Goal: Transaction & Acquisition: Download file/media

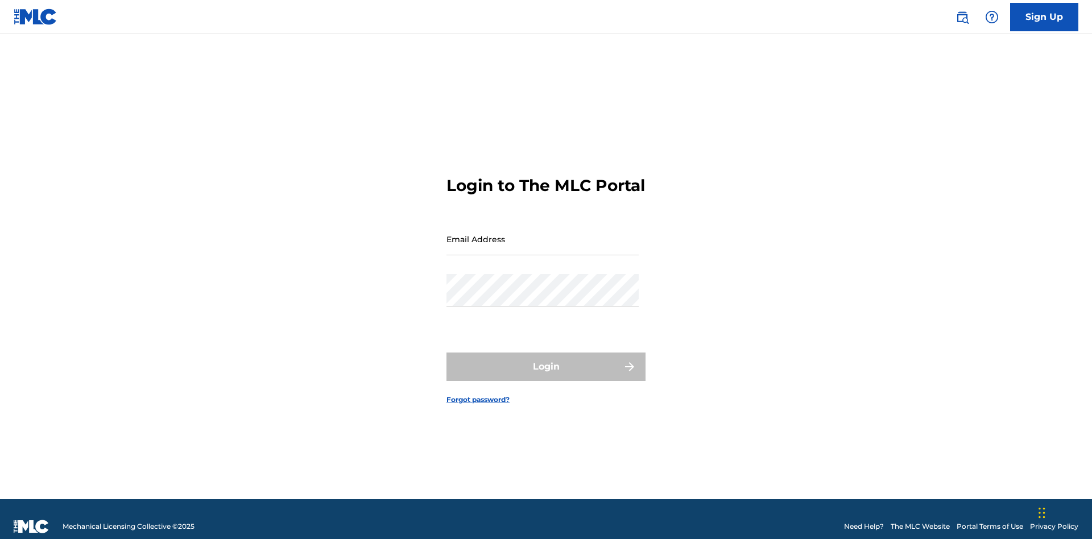
scroll to position [15, 0]
click at [543, 234] on input "Email Address" at bounding box center [543, 239] width 192 height 32
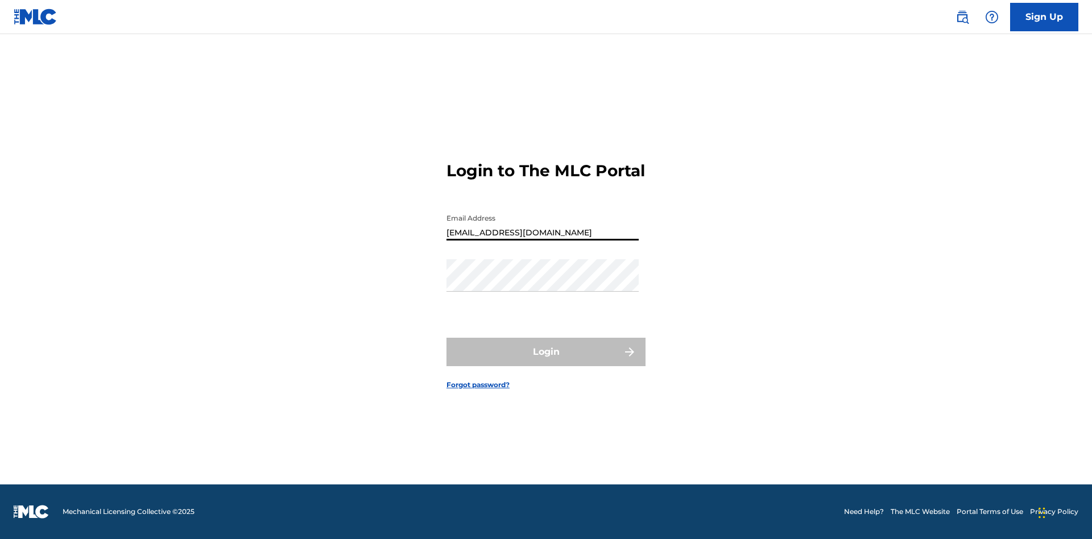
type input "[EMAIL_ADDRESS][DOMAIN_NAME]"
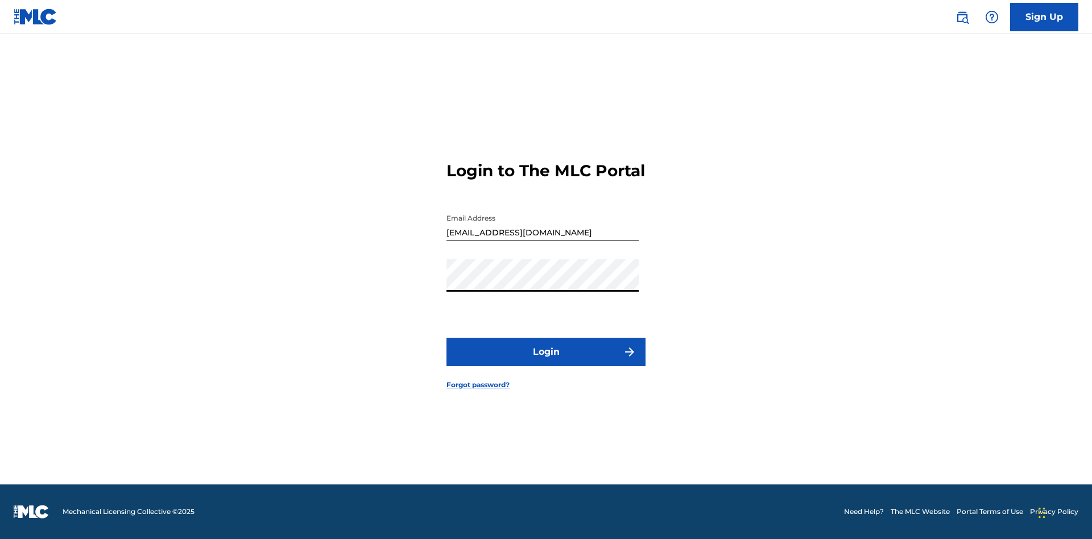
click at [546, 362] on button "Login" at bounding box center [546, 352] width 199 height 28
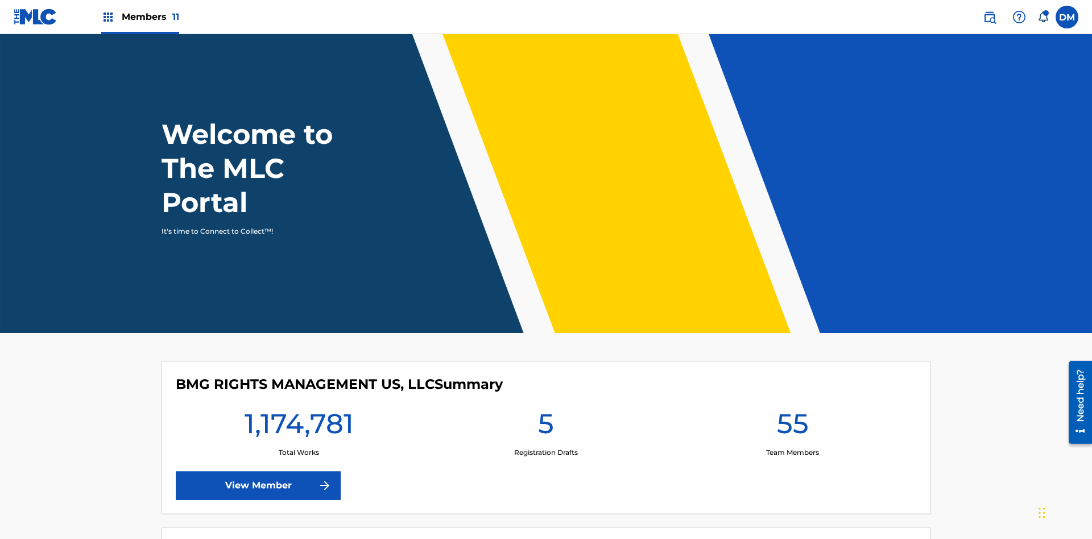
scroll to position [49, 0]
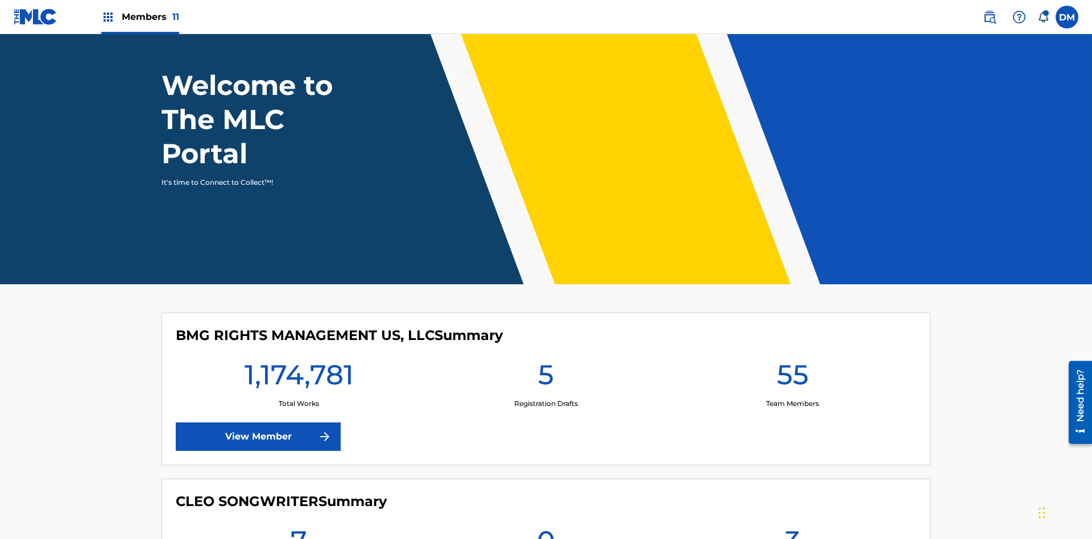
click at [140, 16] on span "Members 11" at bounding box center [150, 16] width 57 height 13
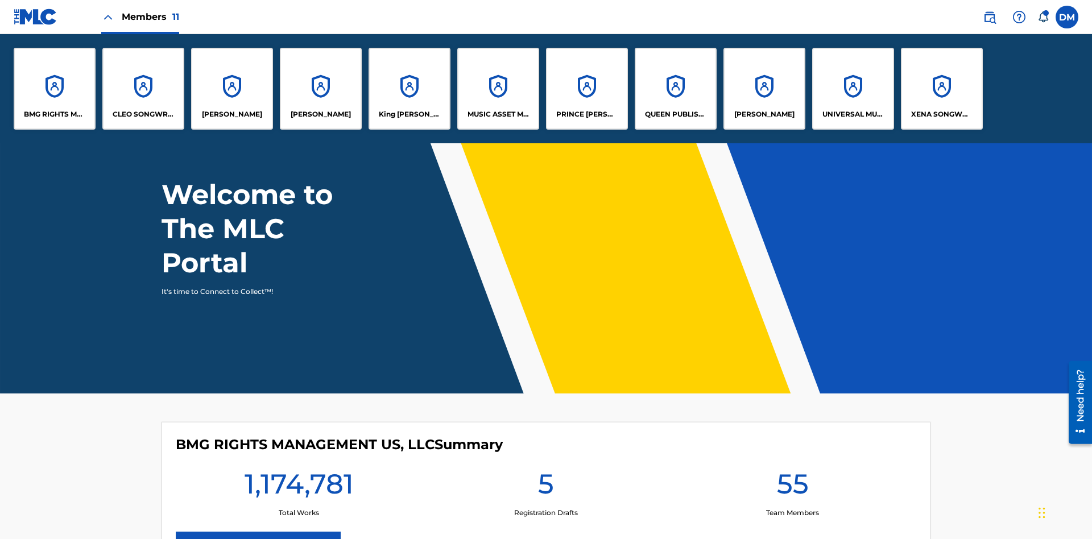
scroll to position [0, 0]
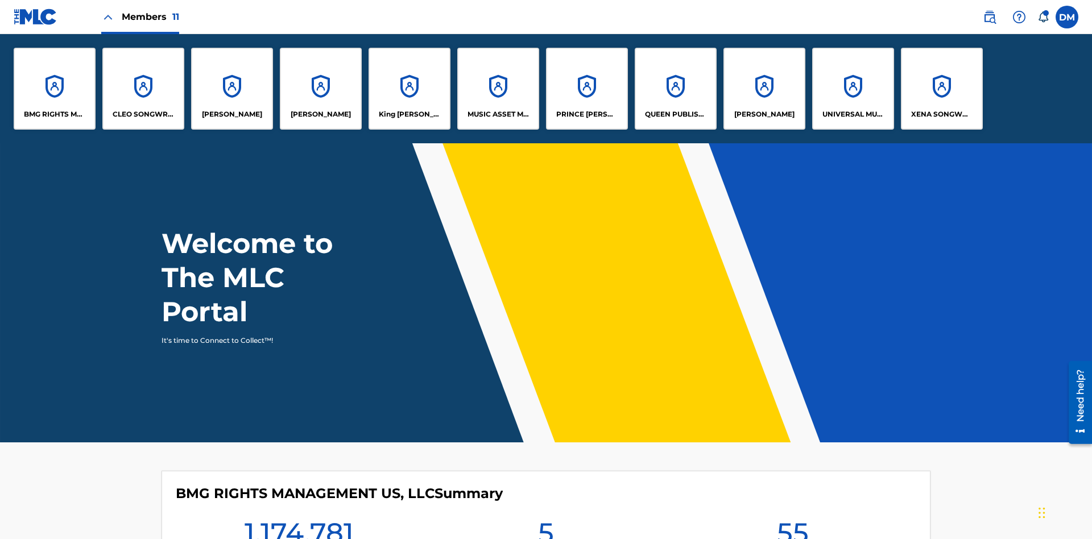
click at [853, 114] on p "UNIVERSAL MUSIC PUB GROUP" at bounding box center [854, 114] width 62 height 10
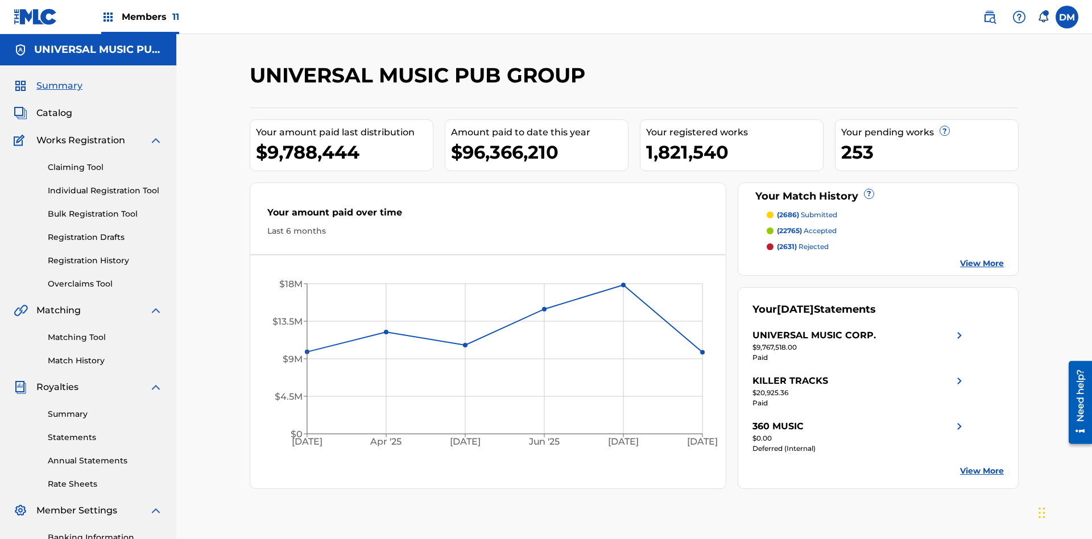
click at [105, 408] on link "Summary" at bounding box center [105, 414] width 115 height 12
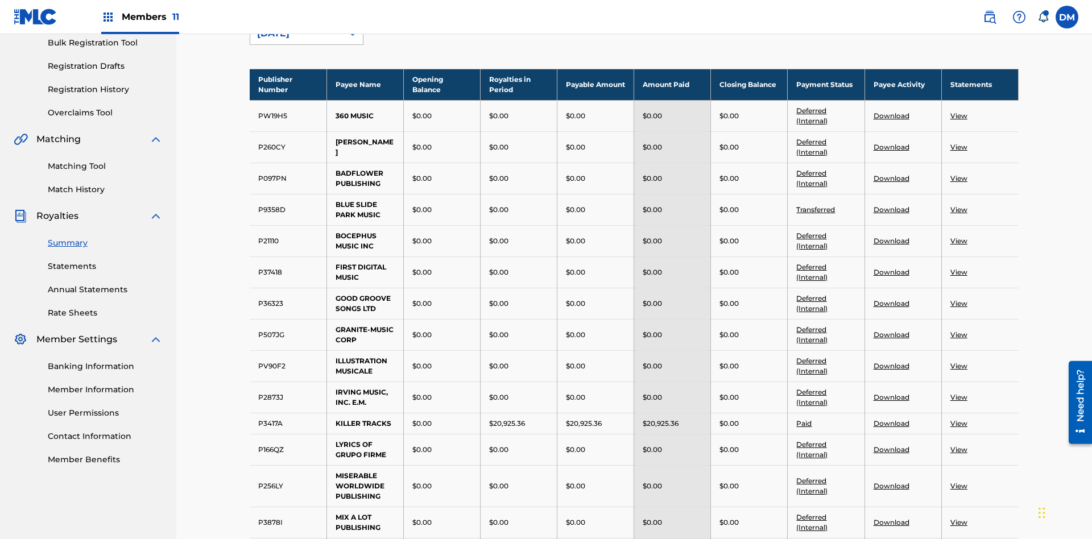
click at [296, 40] on div "[DATE]" at bounding box center [296, 34] width 79 height 14
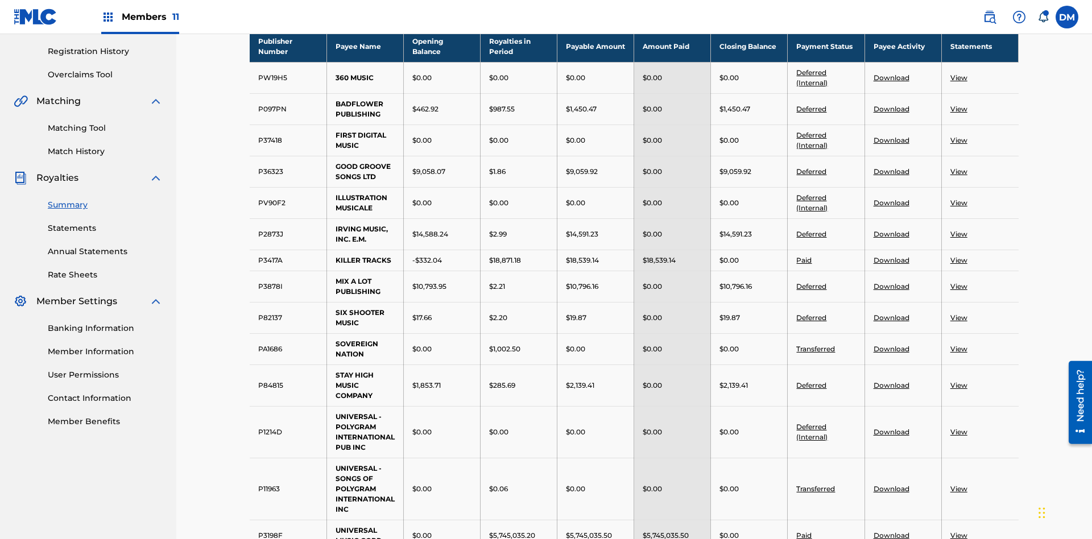
scroll to position [626, 0]
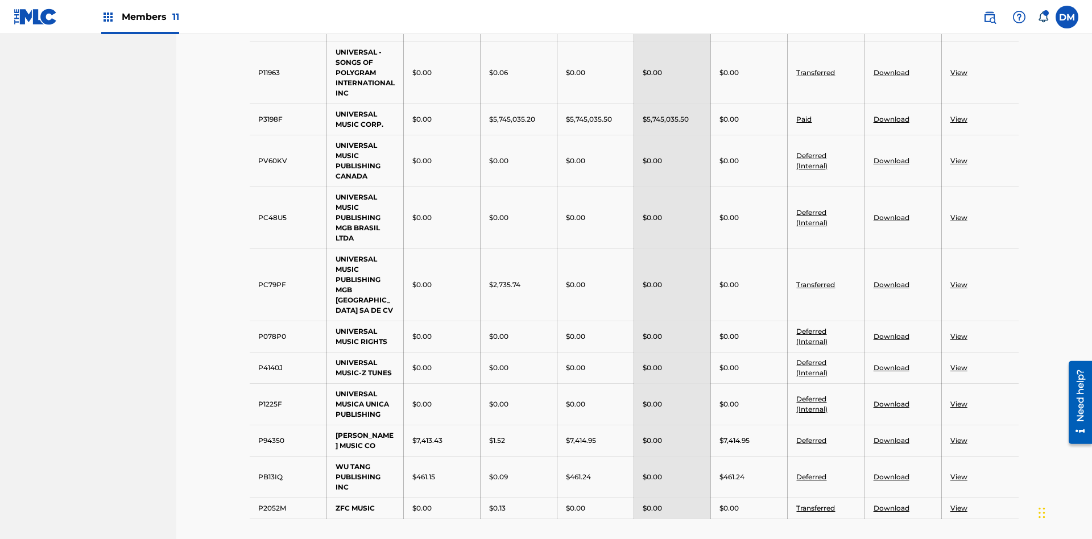
click at [816, 72] on link "Transferred" at bounding box center [815, 72] width 39 height 9
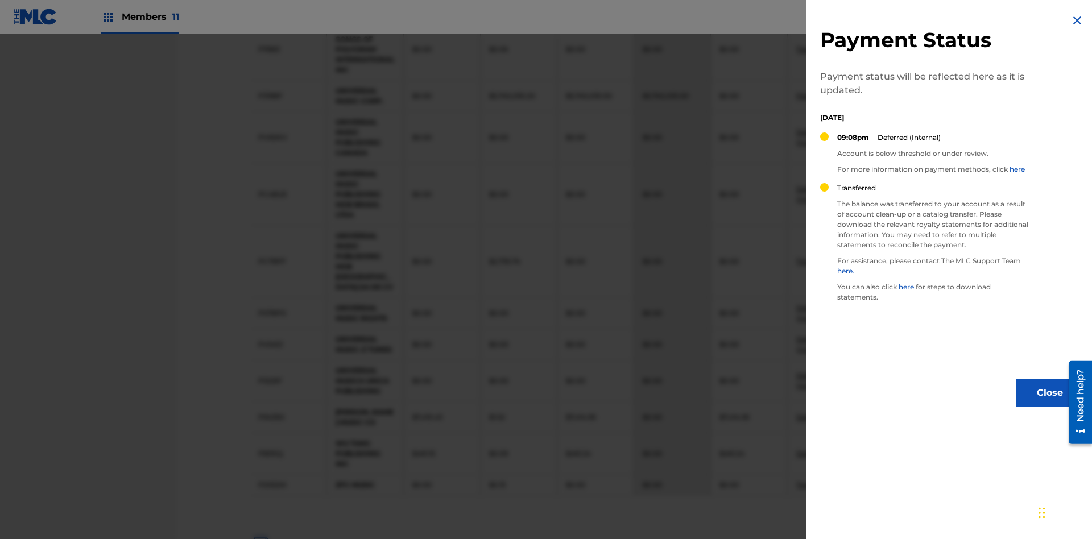
click at [1077, 20] on img at bounding box center [1078, 21] width 14 height 14
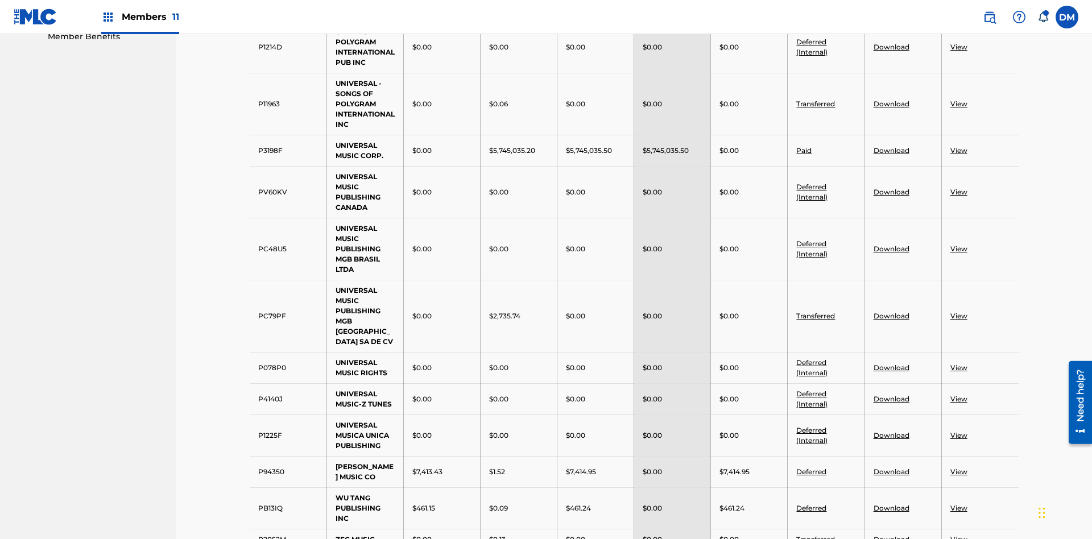
scroll to position [522, 0]
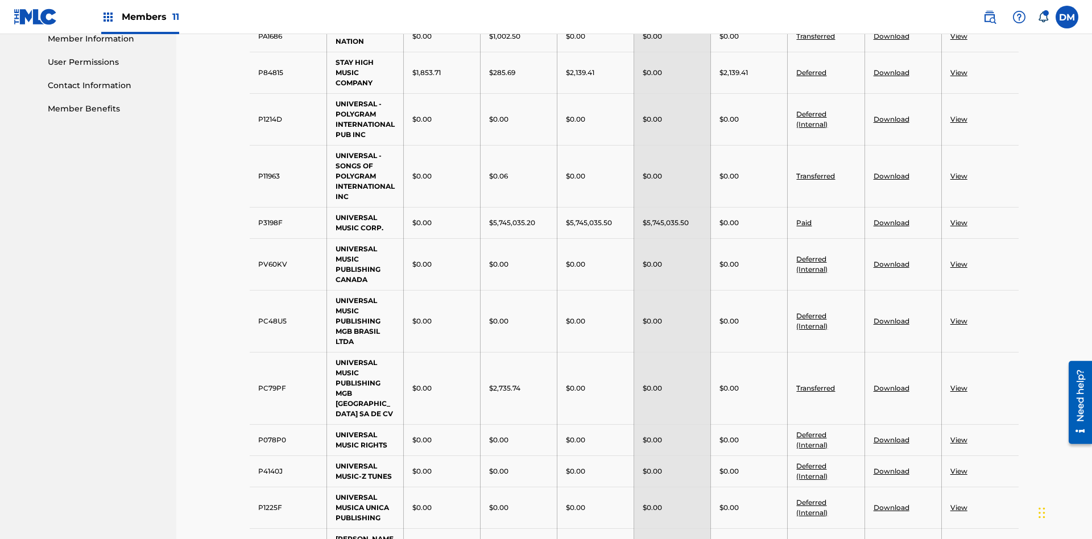
click at [812, 72] on link "Deferred" at bounding box center [811, 72] width 30 height 9
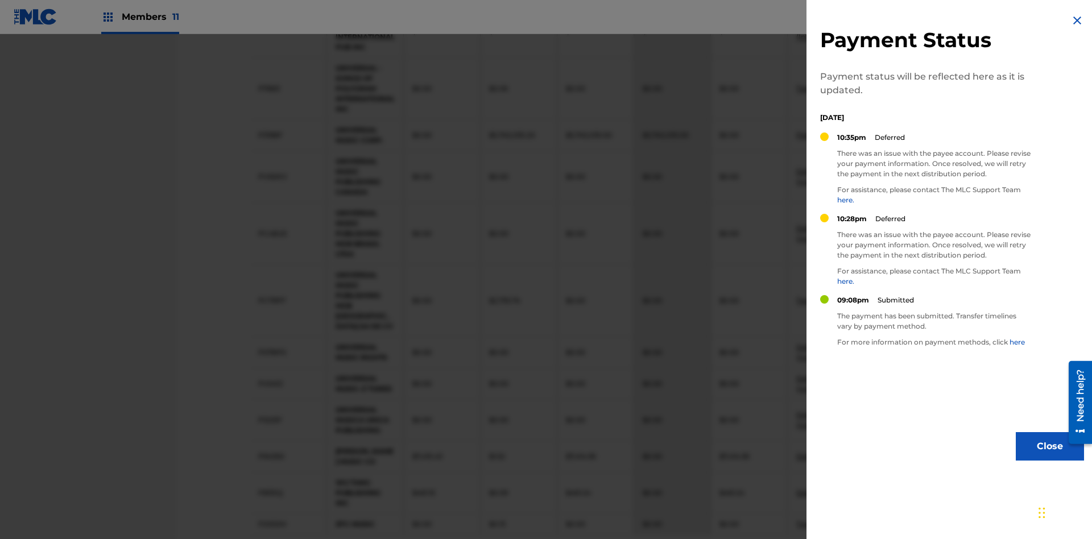
click at [1077, 20] on img at bounding box center [1078, 21] width 14 height 14
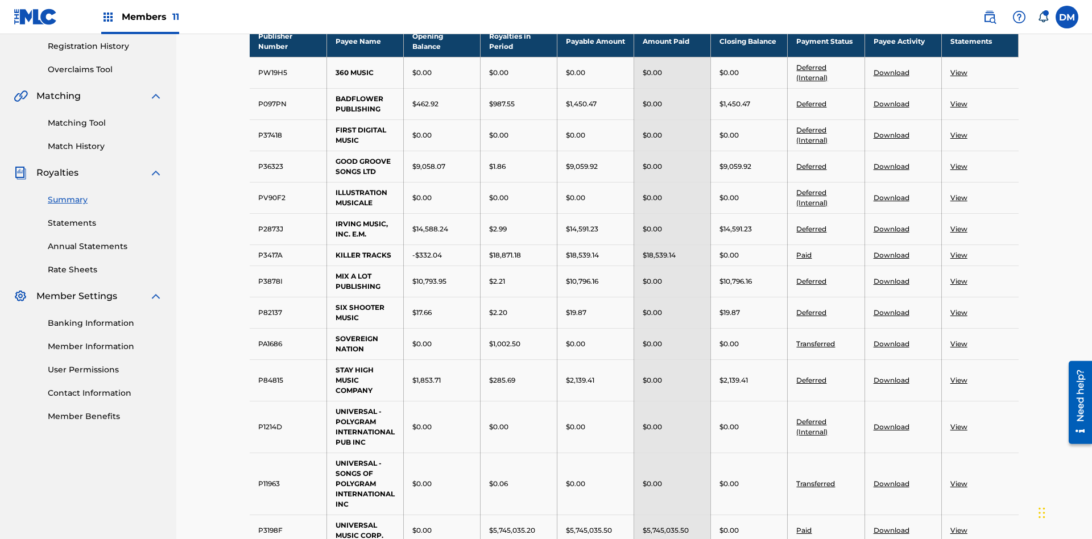
scroll to position [297, 0]
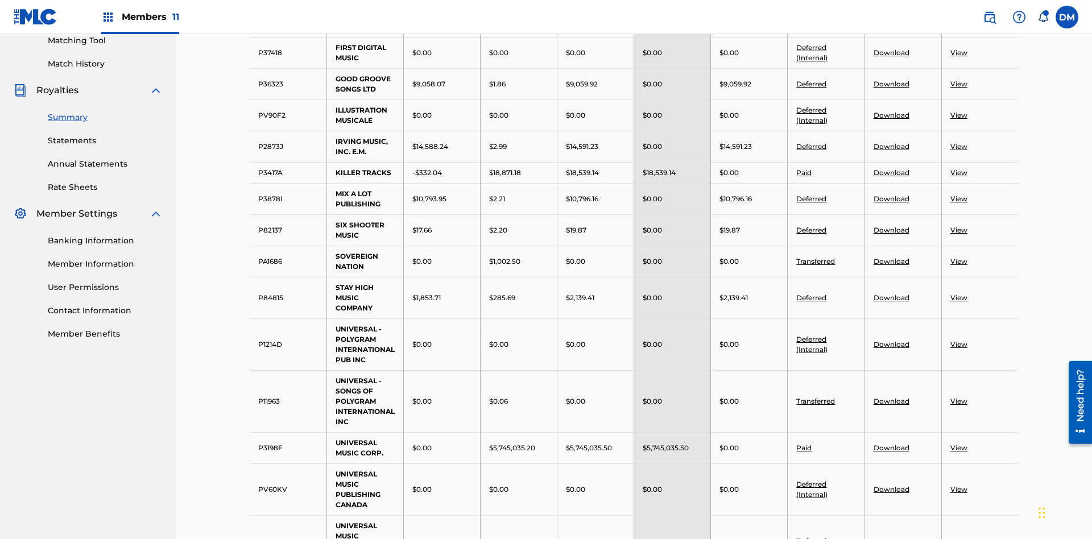
click at [891, 84] on link "Download" at bounding box center [892, 84] width 36 height 9
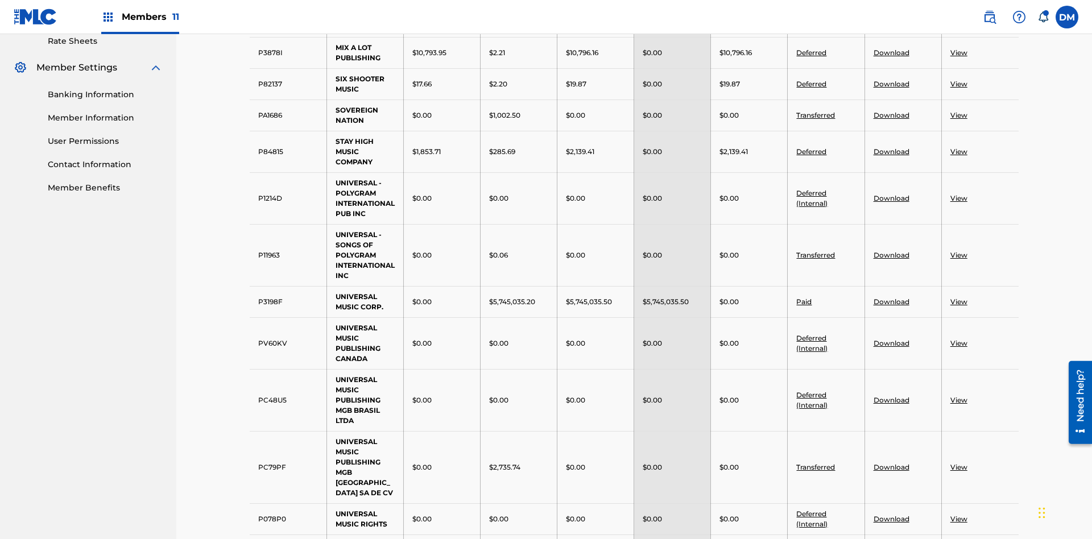
click at [891, 84] on link "Download" at bounding box center [892, 84] width 36 height 9
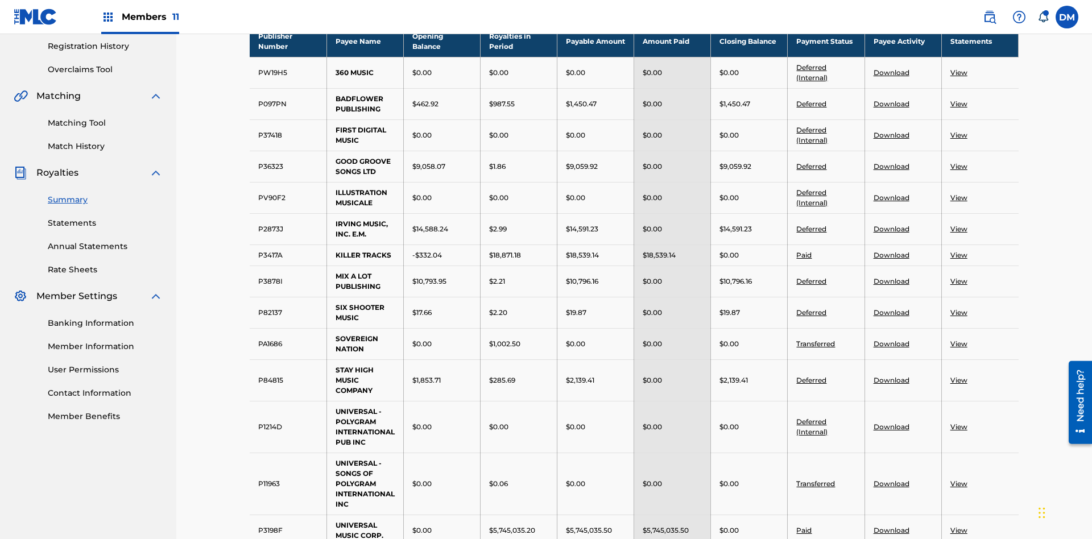
scroll to position [754, 0]
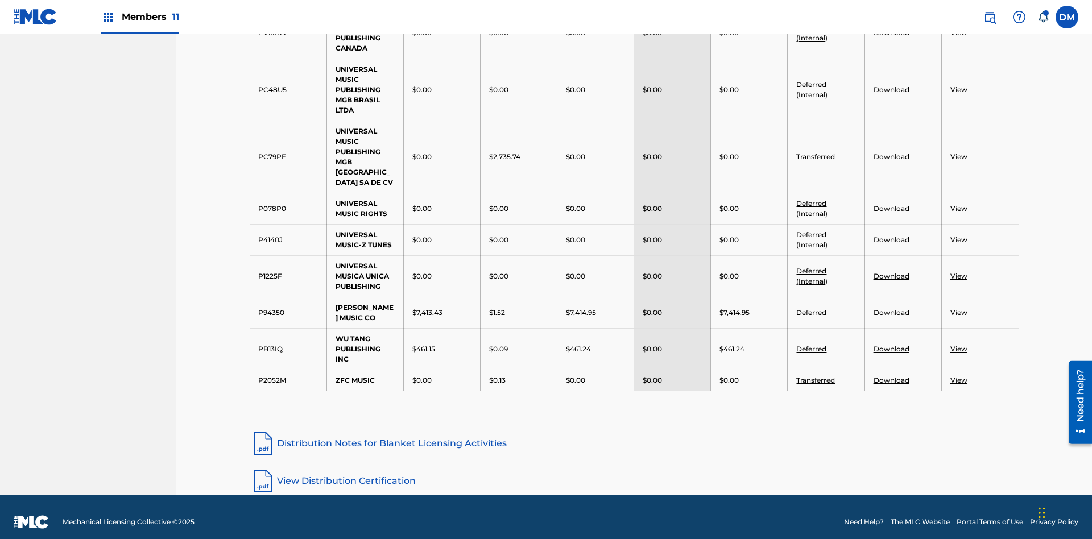
click at [959, 376] on link "View" at bounding box center [959, 380] width 17 height 9
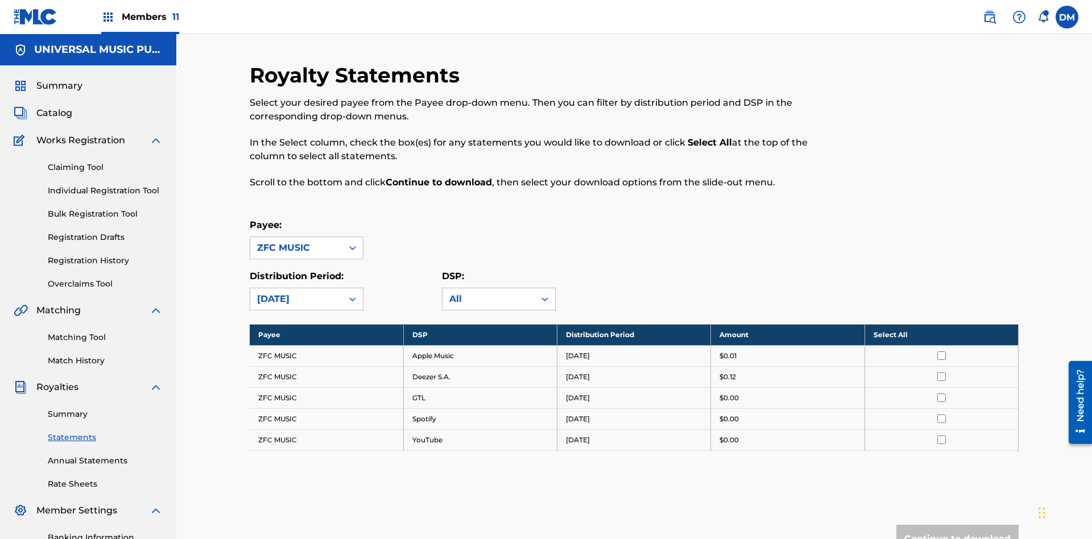
scroll to position [166, 0]
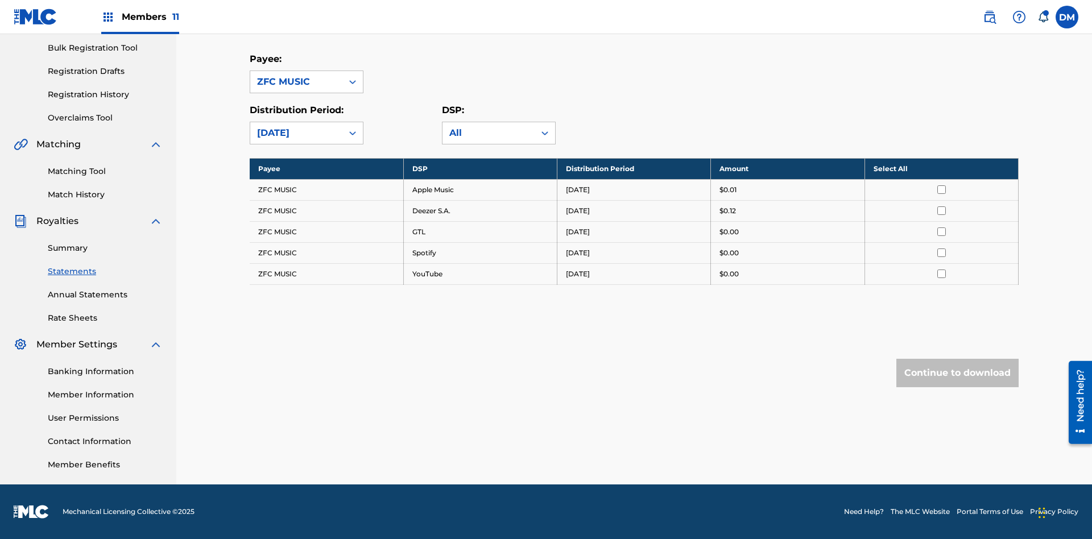
click at [941, 189] on input "checkbox" at bounding box center [941, 189] width 9 height 9
click at [941, 210] on input "checkbox" at bounding box center [941, 210] width 9 height 9
click at [941, 232] on input "checkbox" at bounding box center [941, 232] width 9 height 9
click at [941, 253] on input "checkbox" at bounding box center [941, 253] width 9 height 9
click at [941, 274] on input "checkbox" at bounding box center [941, 274] width 9 height 9
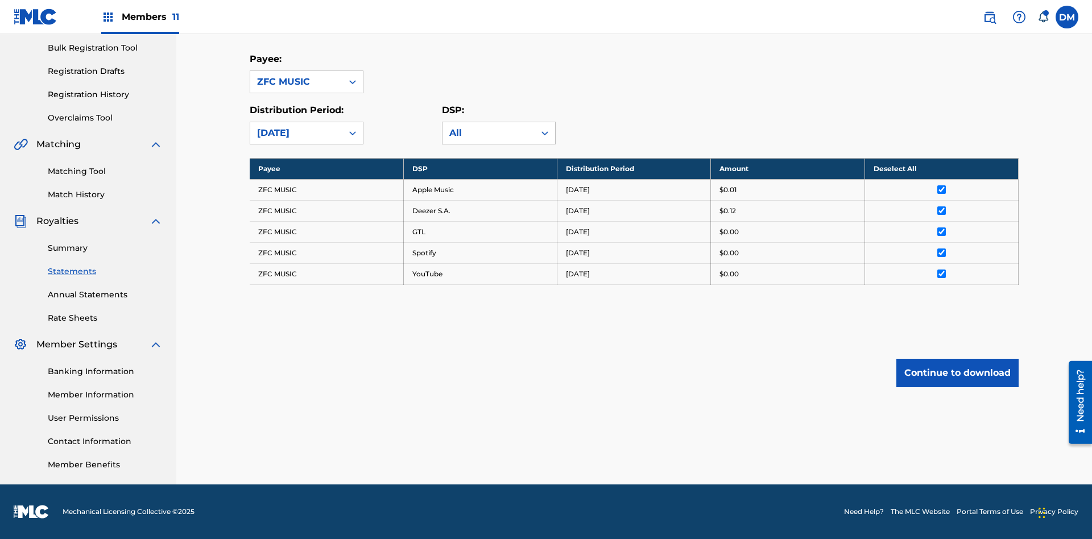
click at [957, 373] on button "Continue to download" at bounding box center [958, 373] width 122 height 28
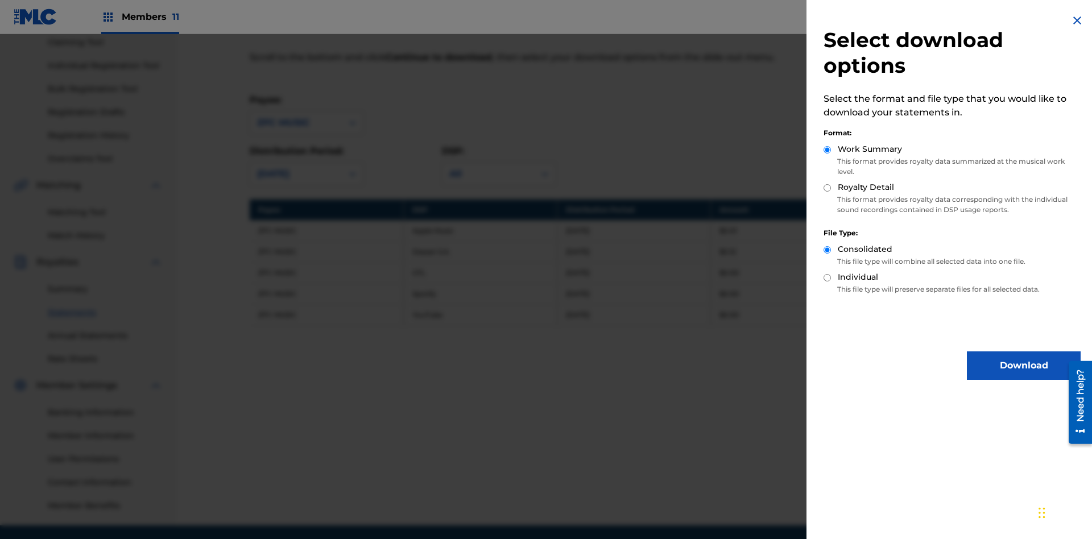
click at [1024, 366] on button "Download" at bounding box center [1024, 366] width 114 height 28
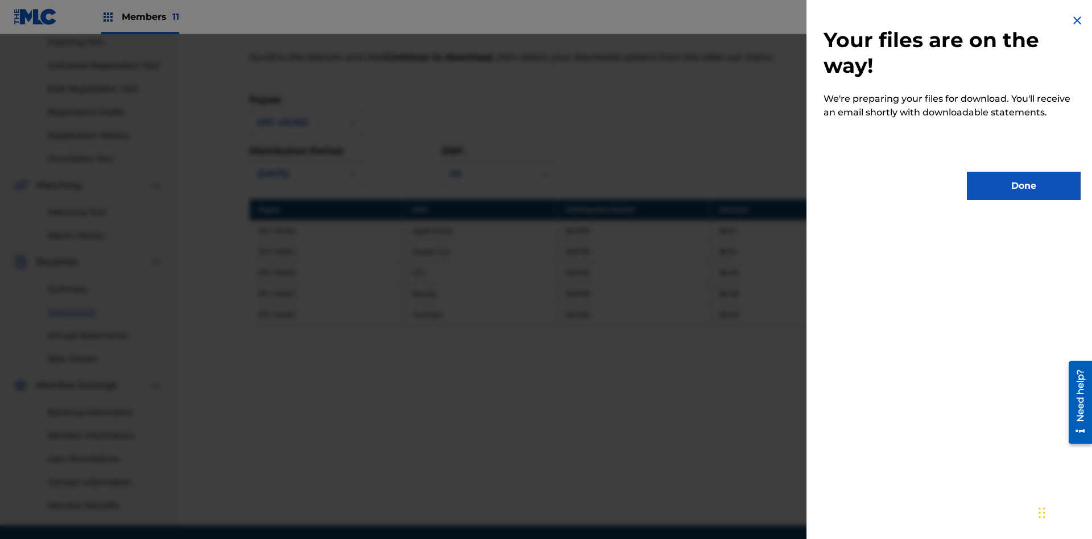
click at [1024, 186] on button "Done" at bounding box center [1024, 186] width 114 height 28
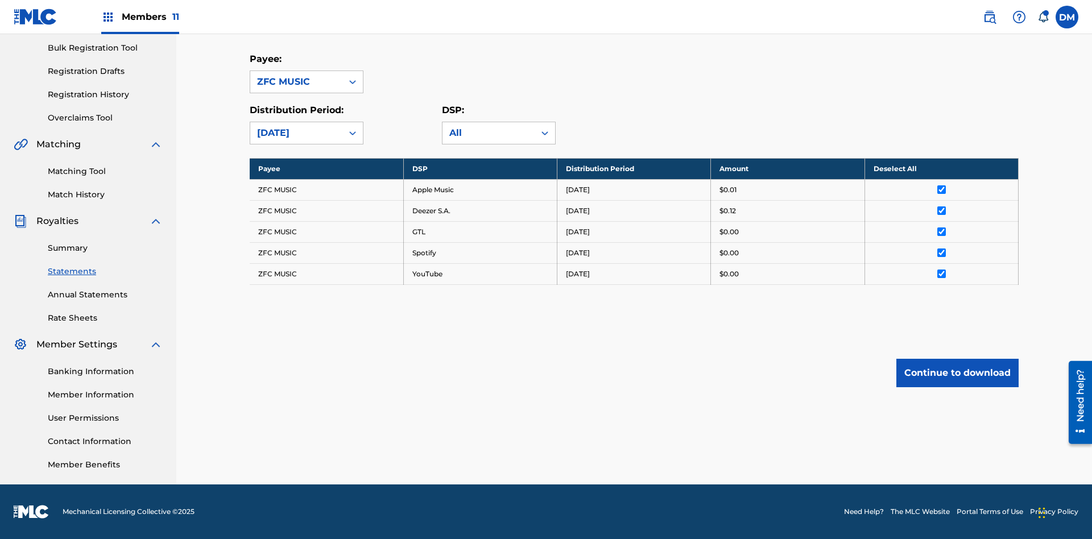
click at [105, 248] on link "Summary" at bounding box center [105, 248] width 115 height 12
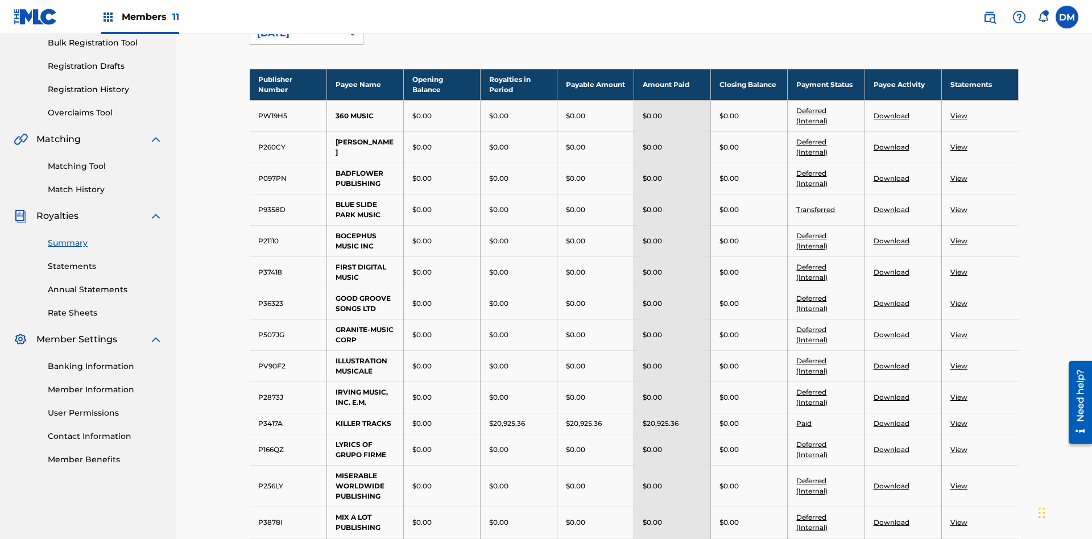
click at [296, 40] on div "[DATE]" at bounding box center [296, 34] width 79 height 14
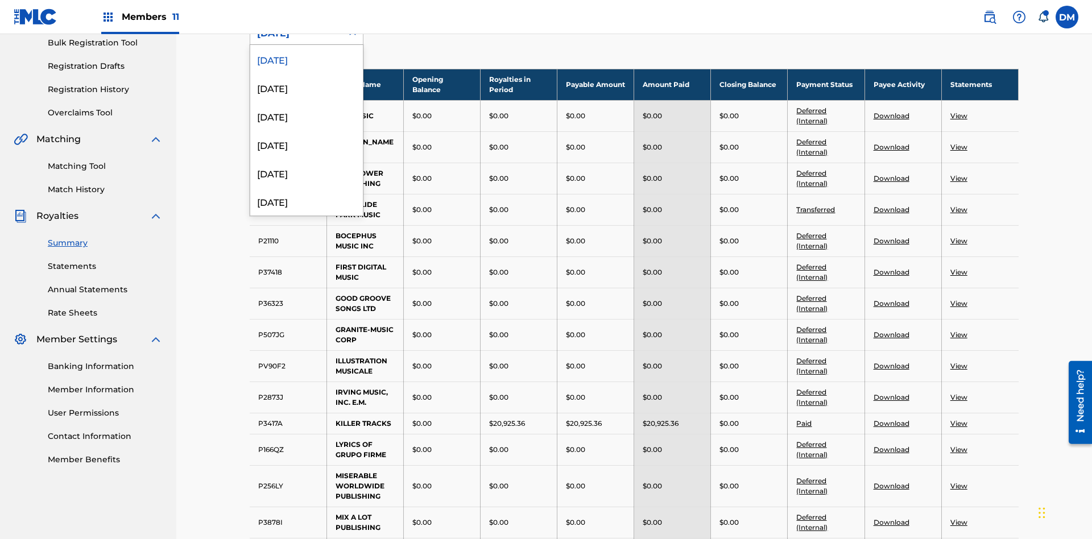
scroll to position [126, 0]
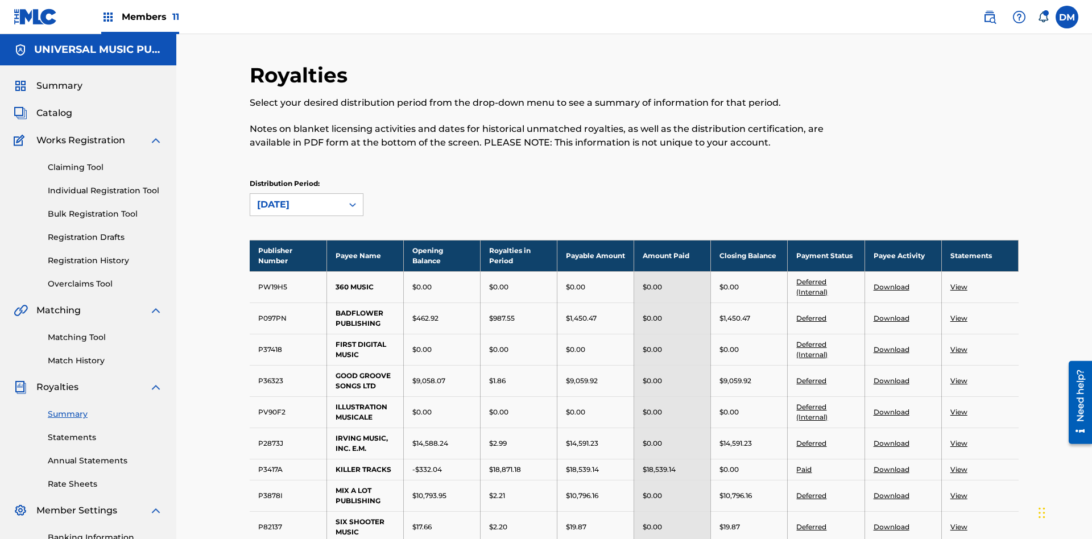
scroll to position [547, 0]
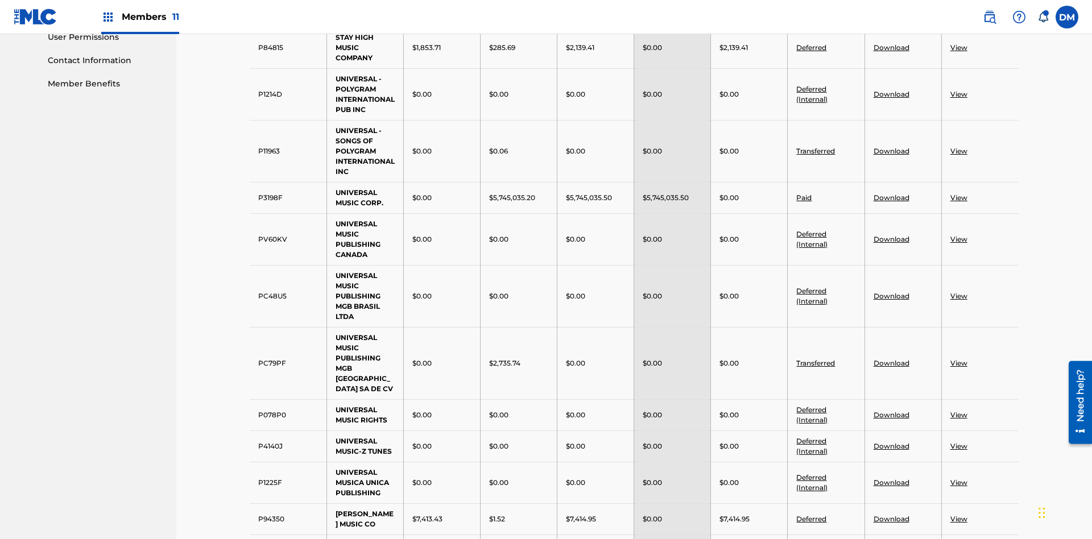
click at [959, 90] on link "View" at bounding box center [959, 94] width 17 height 9
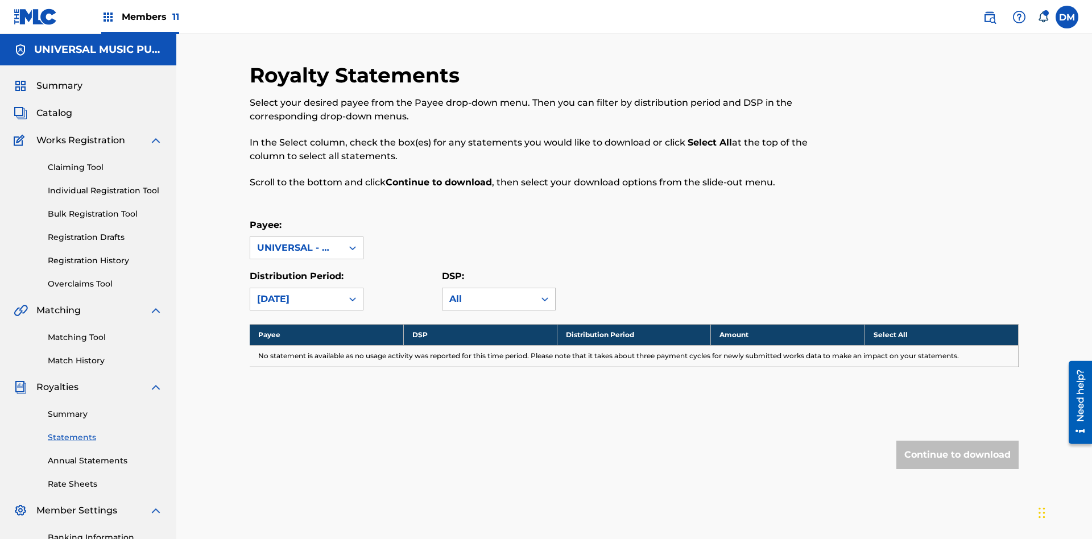
scroll to position [166, 0]
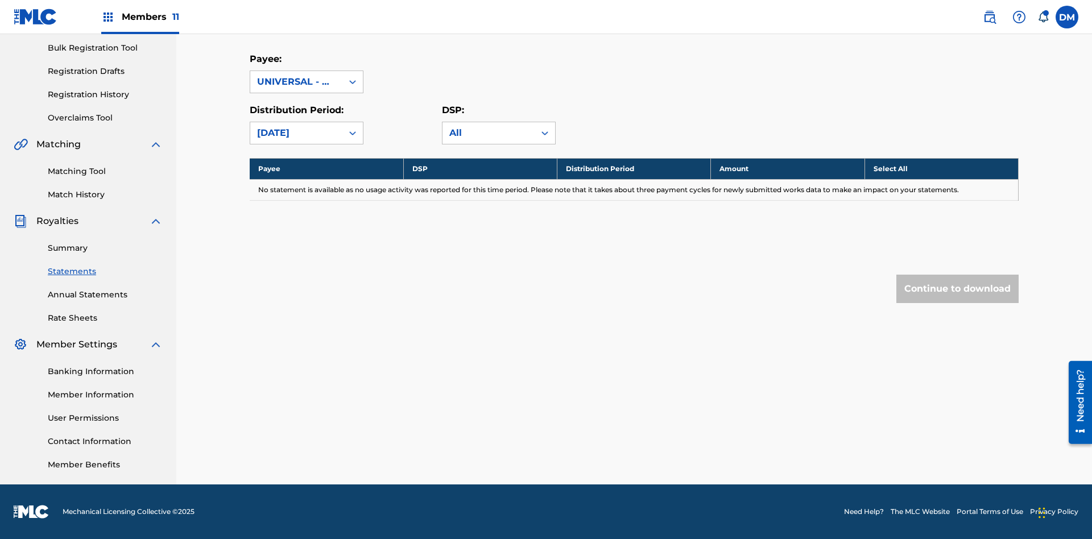
click at [105, 248] on link "Summary" at bounding box center [105, 248] width 115 height 12
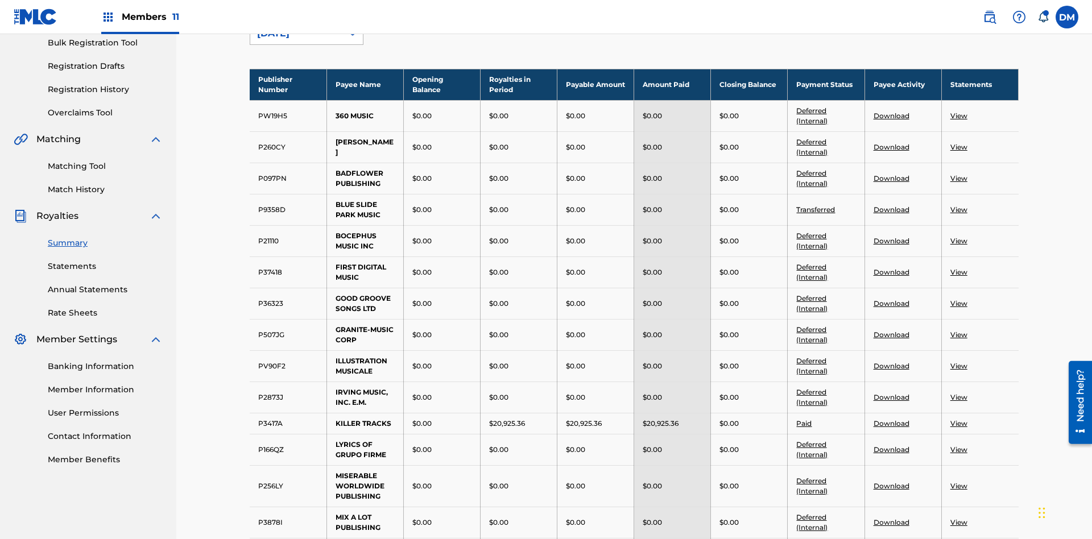
click at [296, 40] on div "[DATE]" at bounding box center [296, 34] width 79 height 14
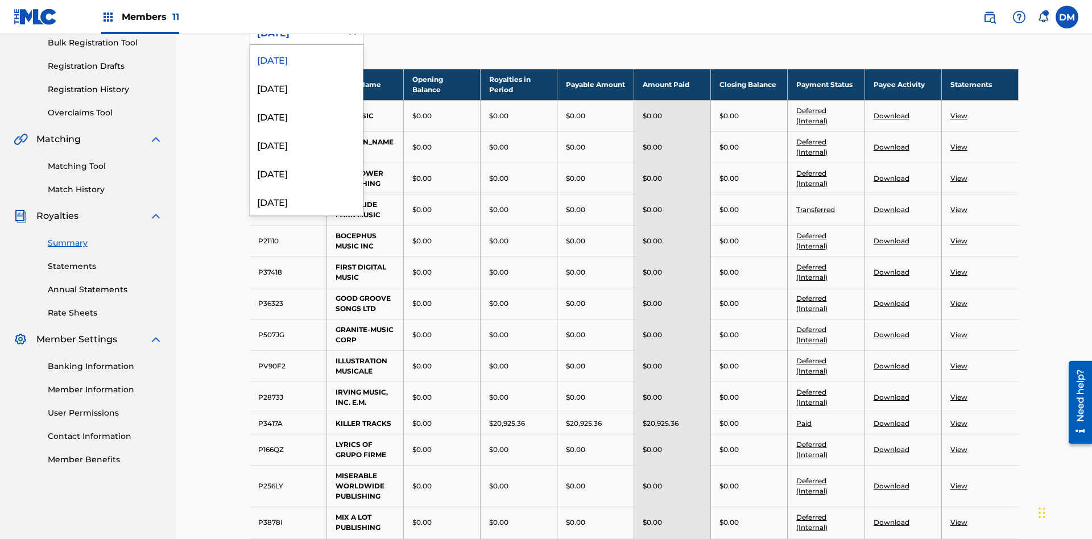
scroll to position [126, 0]
